Goal: Information Seeking & Learning: Learn about a topic

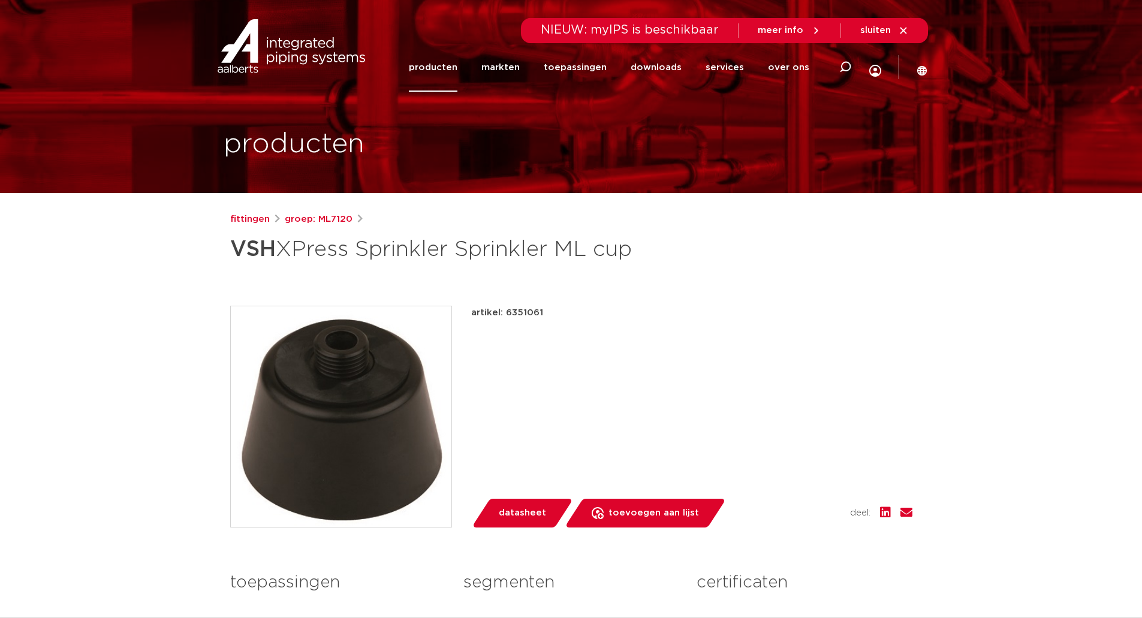
click at [452, 65] on link "producten" at bounding box center [433, 67] width 49 height 49
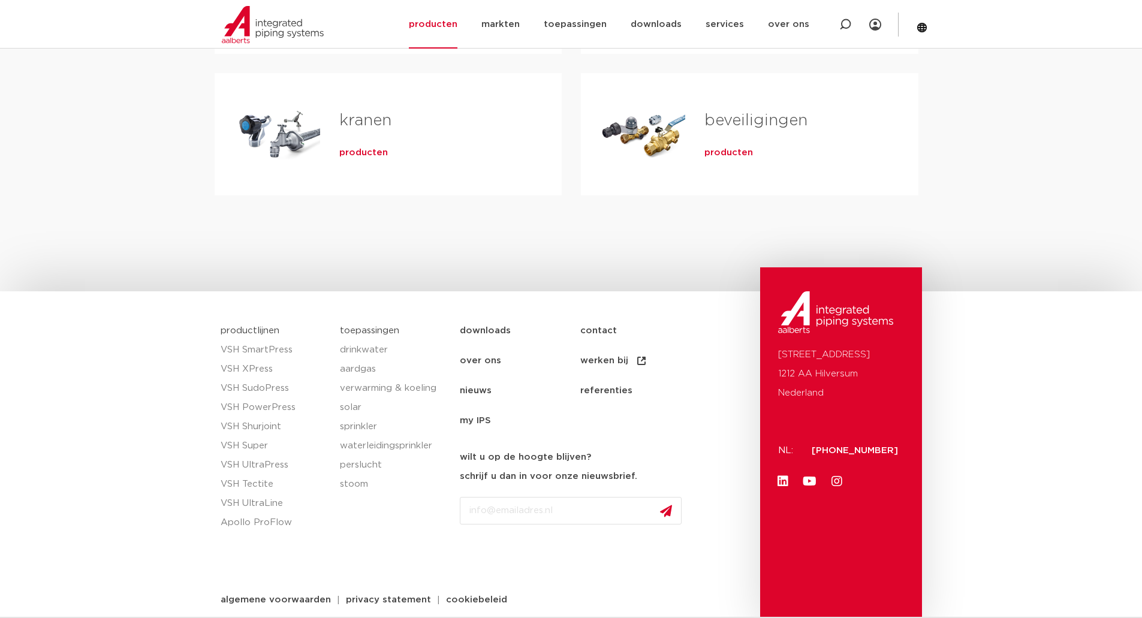
scroll to position [517, 0]
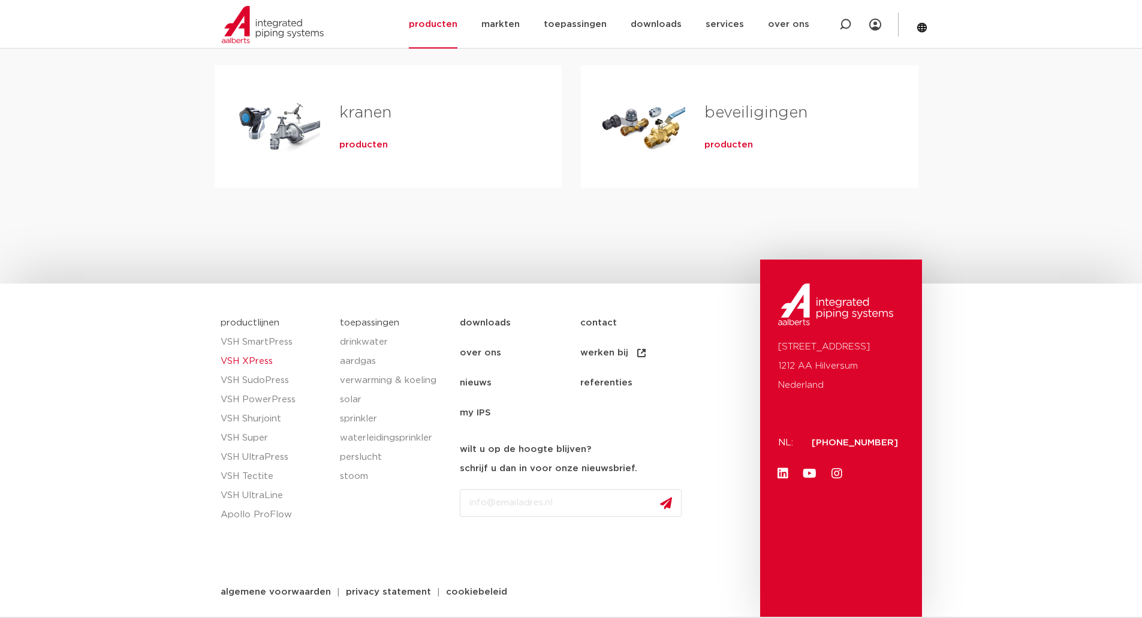
click at [230, 357] on link "VSH XPress" at bounding box center [275, 361] width 108 height 19
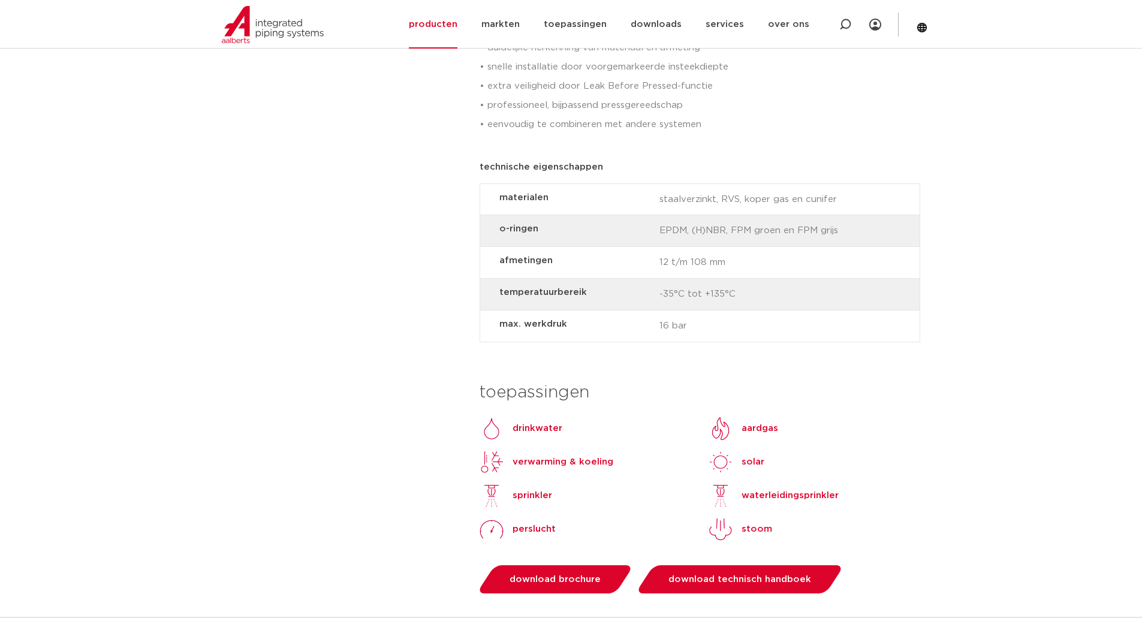
scroll to position [839, 0]
click at [538, 487] on p "sprinkler" at bounding box center [532, 494] width 40 height 14
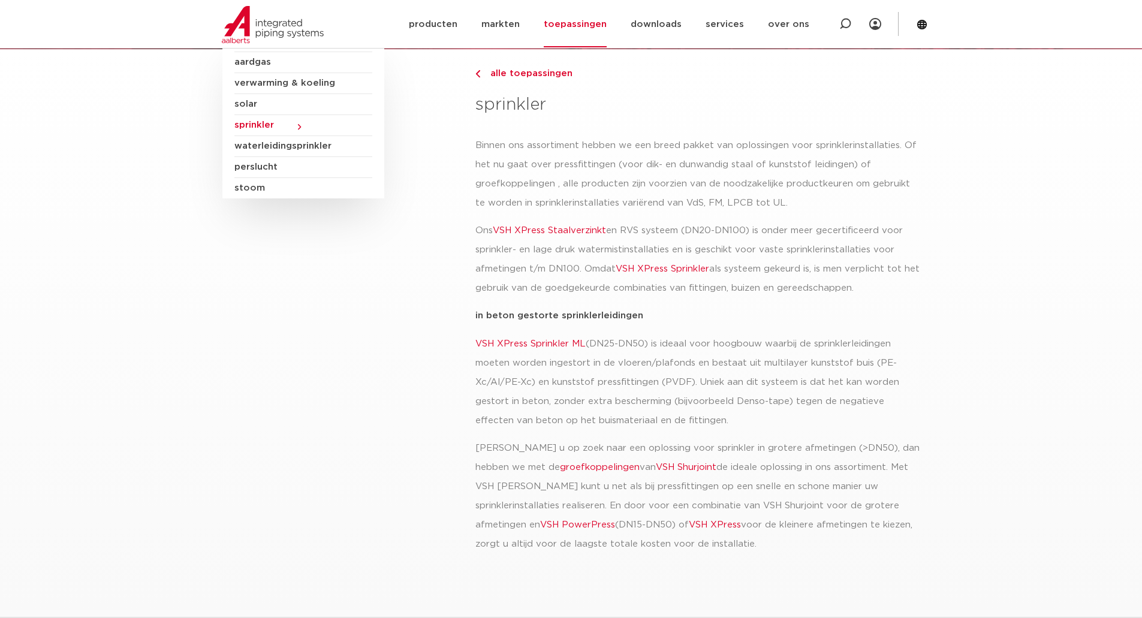
scroll to position [180, 0]
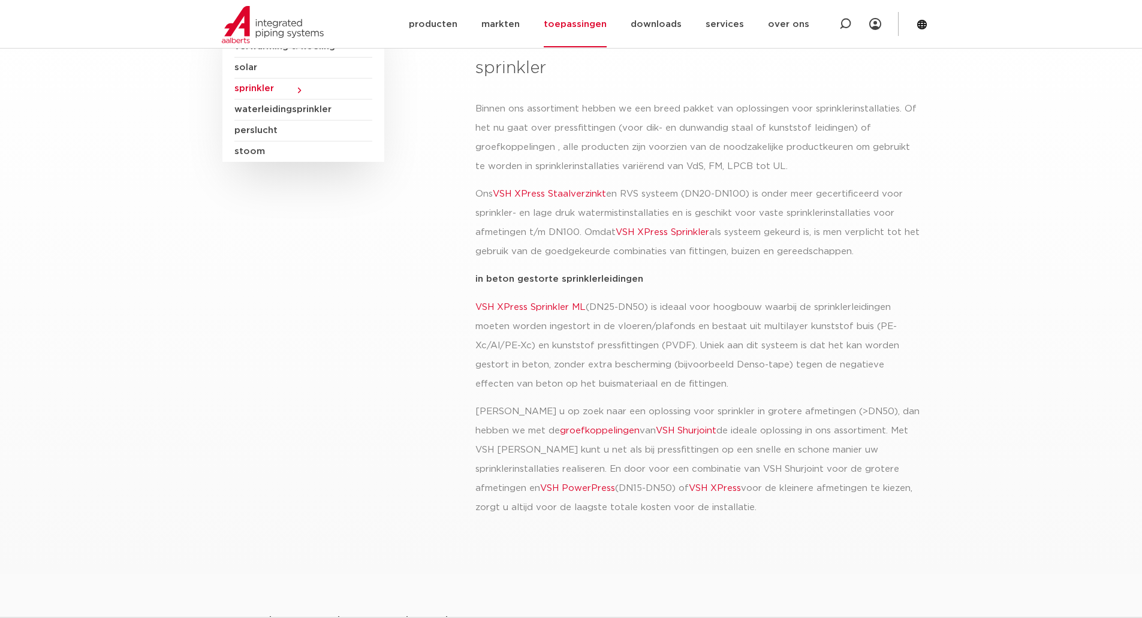
click at [557, 307] on link "VSH XPress Sprinkler ML" at bounding box center [530, 307] width 110 height 9
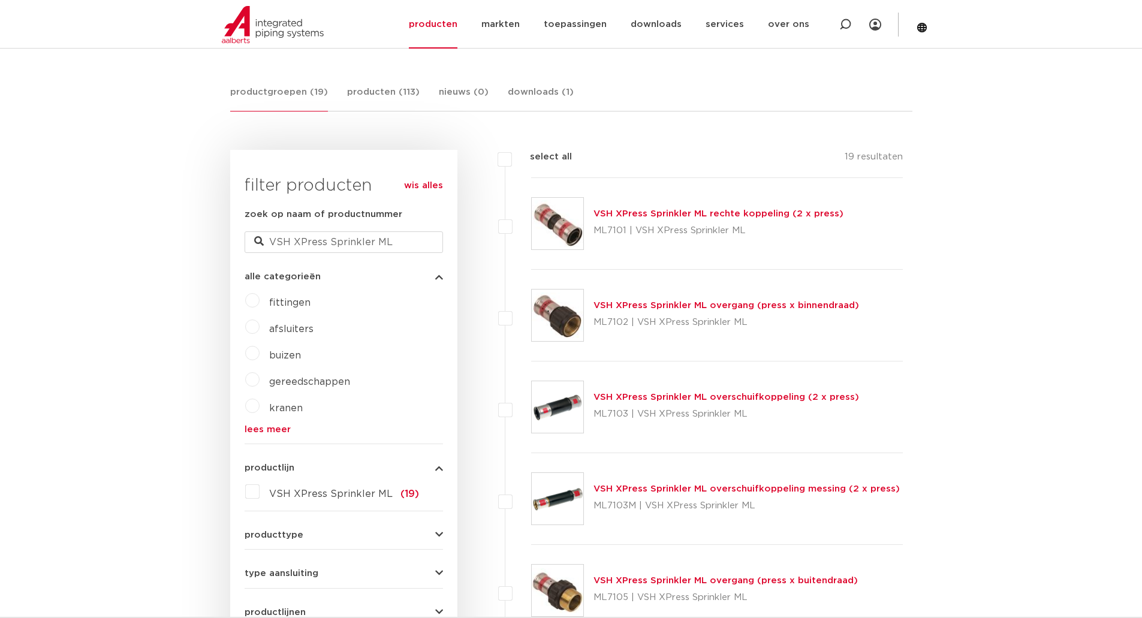
scroll to position [196, 0]
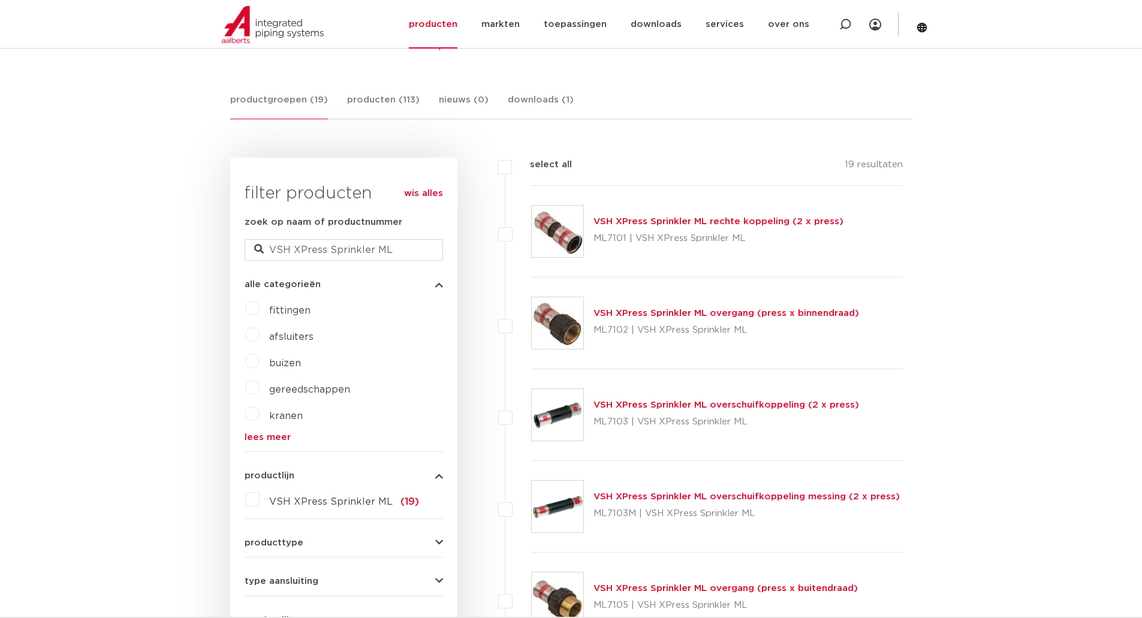
click at [258, 438] on link "lees meer" at bounding box center [344, 437] width 198 height 9
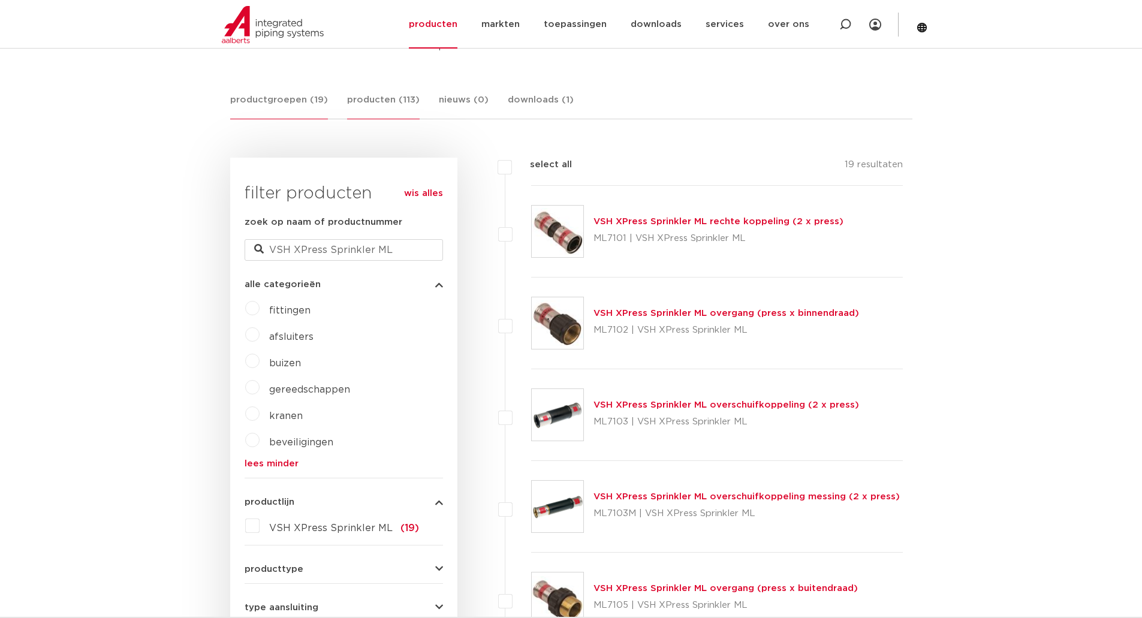
click at [373, 102] on link "producten (113)" at bounding box center [383, 106] width 73 height 26
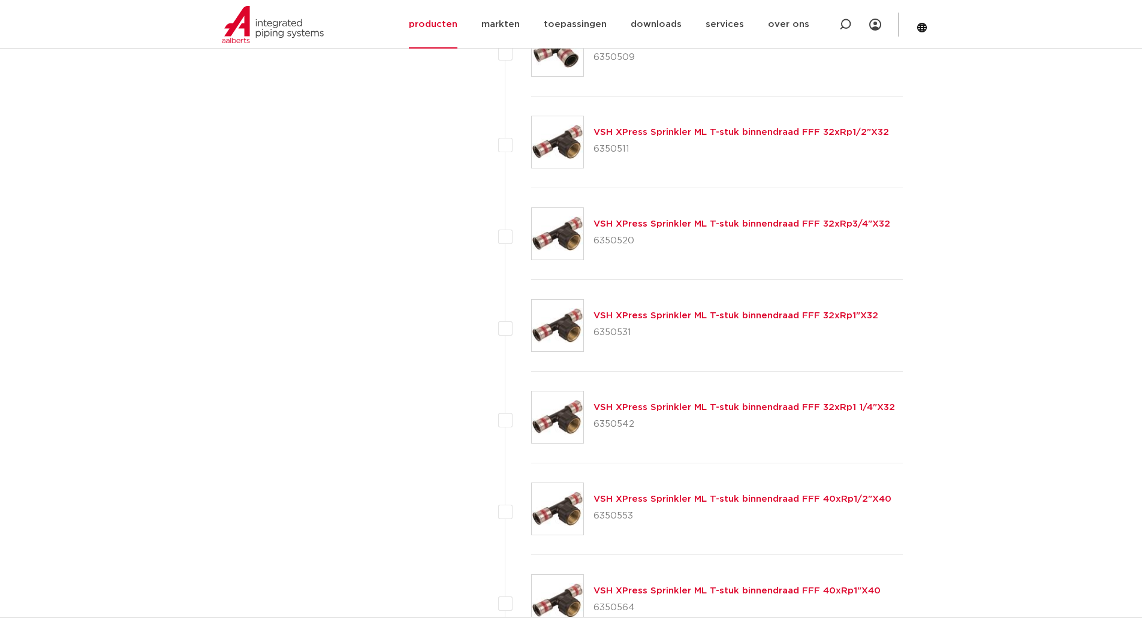
scroll to position [4810, 0]
